Goal: Task Accomplishment & Management: Use online tool/utility

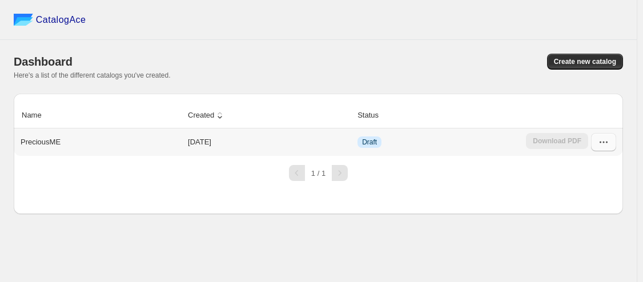
click at [610, 142] on button "button" at bounding box center [603, 142] width 25 height 18
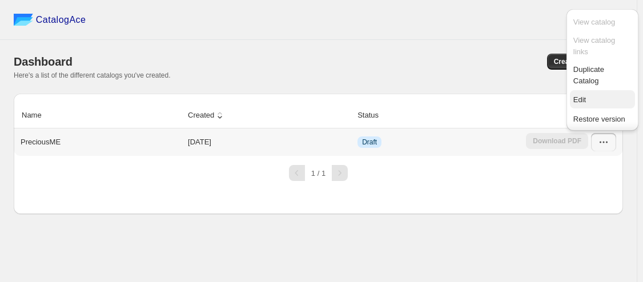
click at [586, 97] on span "Edit" at bounding box center [602, 99] width 58 height 11
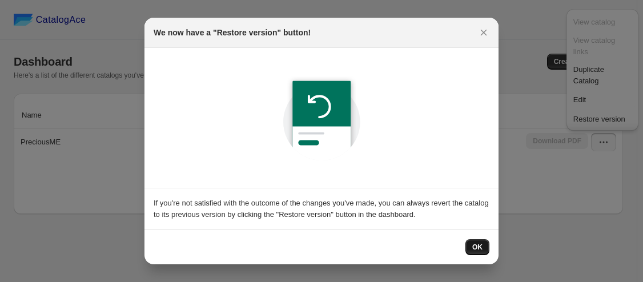
click at [476, 247] on span "OK" at bounding box center [477, 247] width 10 height 9
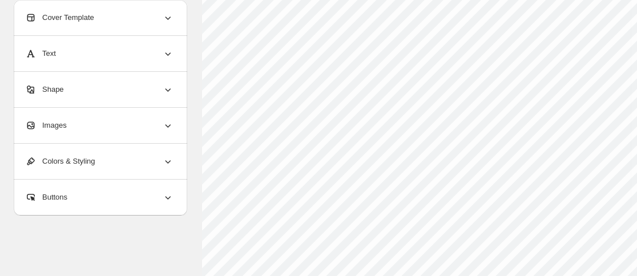
scroll to position [123, 0]
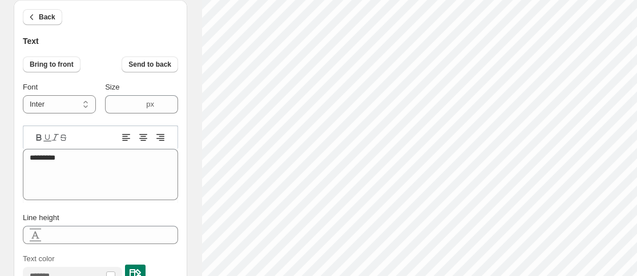
type textarea "**********"
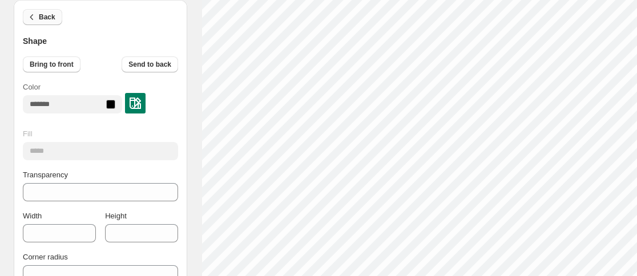
click at [36, 16] on icon "button" at bounding box center [31, 16] width 11 height 11
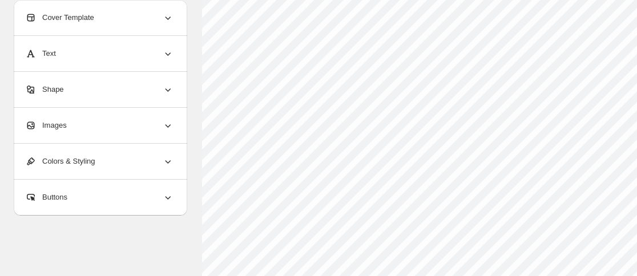
click at [138, 25] on div "Cover Template" at bounding box center [99, 17] width 148 height 35
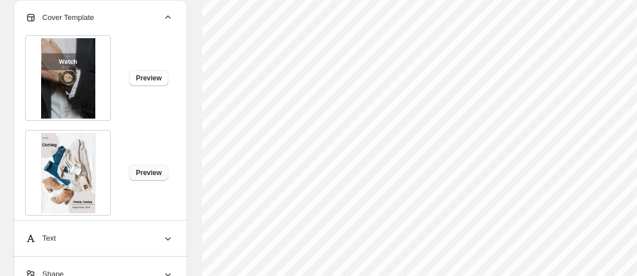
click at [150, 169] on span "Preview" at bounding box center [149, 172] width 26 height 9
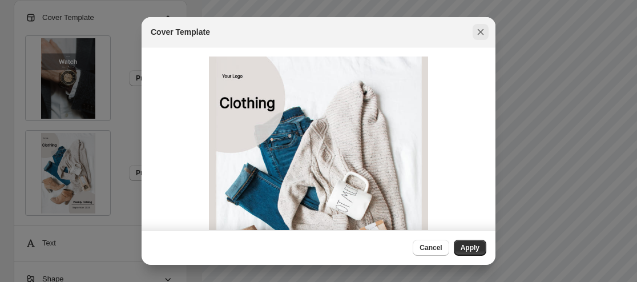
click at [478, 34] on icon ":r1v:" at bounding box center [481, 32] width 6 height 6
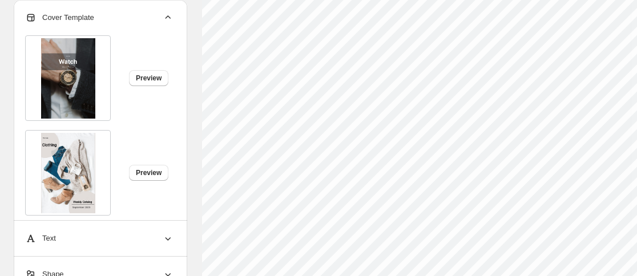
click at [161, 207] on div "Preview" at bounding box center [95, 168] width 158 height 95
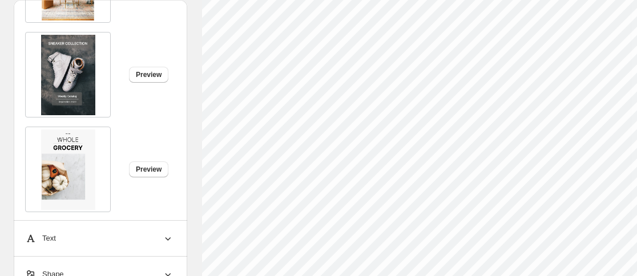
scroll to position [388, 0]
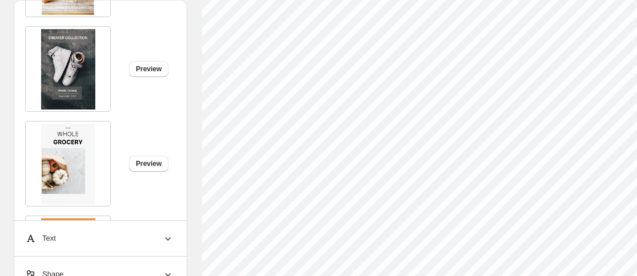
click at [75, 64] on img at bounding box center [68, 69] width 54 height 80
click at [138, 76] on button "Preview" at bounding box center [148, 69] width 39 height 16
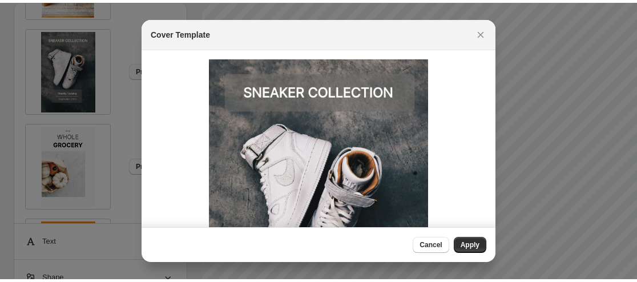
scroll to position [0, 0]
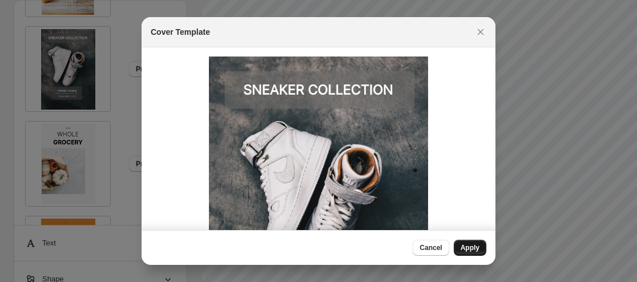
click at [465, 243] on button "Apply" at bounding box center [470, 248] width 33 height 16
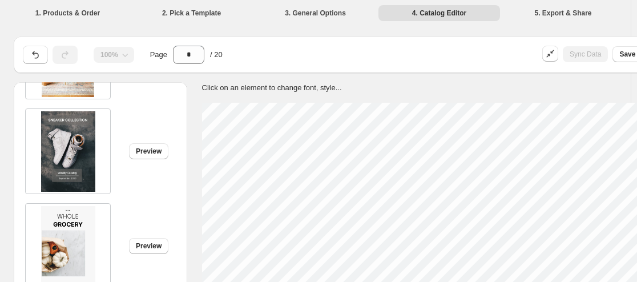
type input "*"
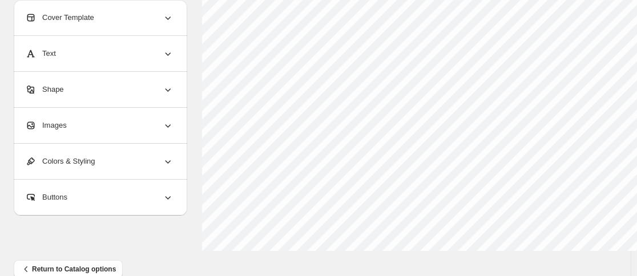
scroll to position [551, 0]
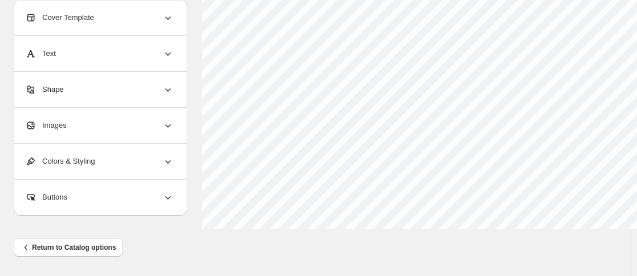
click at [137, 141] on div "Images" at bounding box center [99, 125] width 148 height 35
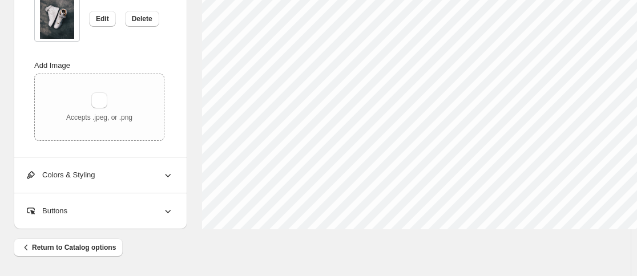
click at [70, 11] on img at bounding box center [57, 19] width 34 height 40
click at [126, 23] on button "Delete" at bounding box center [142, 19] width 34 height 16
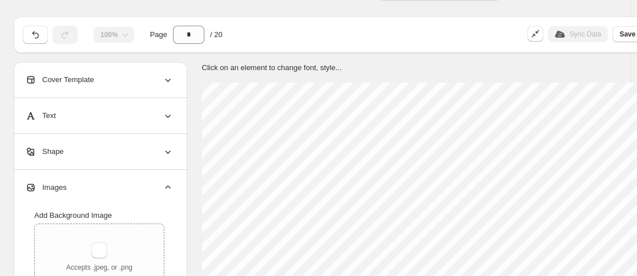
scroll to position [0, 0]
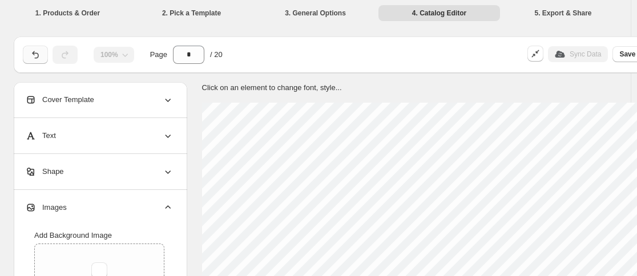
click at [24, 49] on button "button" at bounding box center [35, 55] width 25 height 18
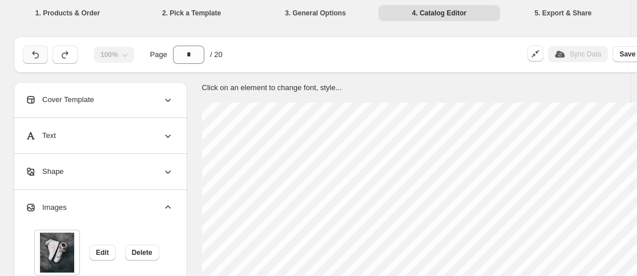
click at [24, 49] on button "button" at bounding box center [35, 55] width 25 height 18
